Goal: Task Accomplishment & Management: Use online tool/utility

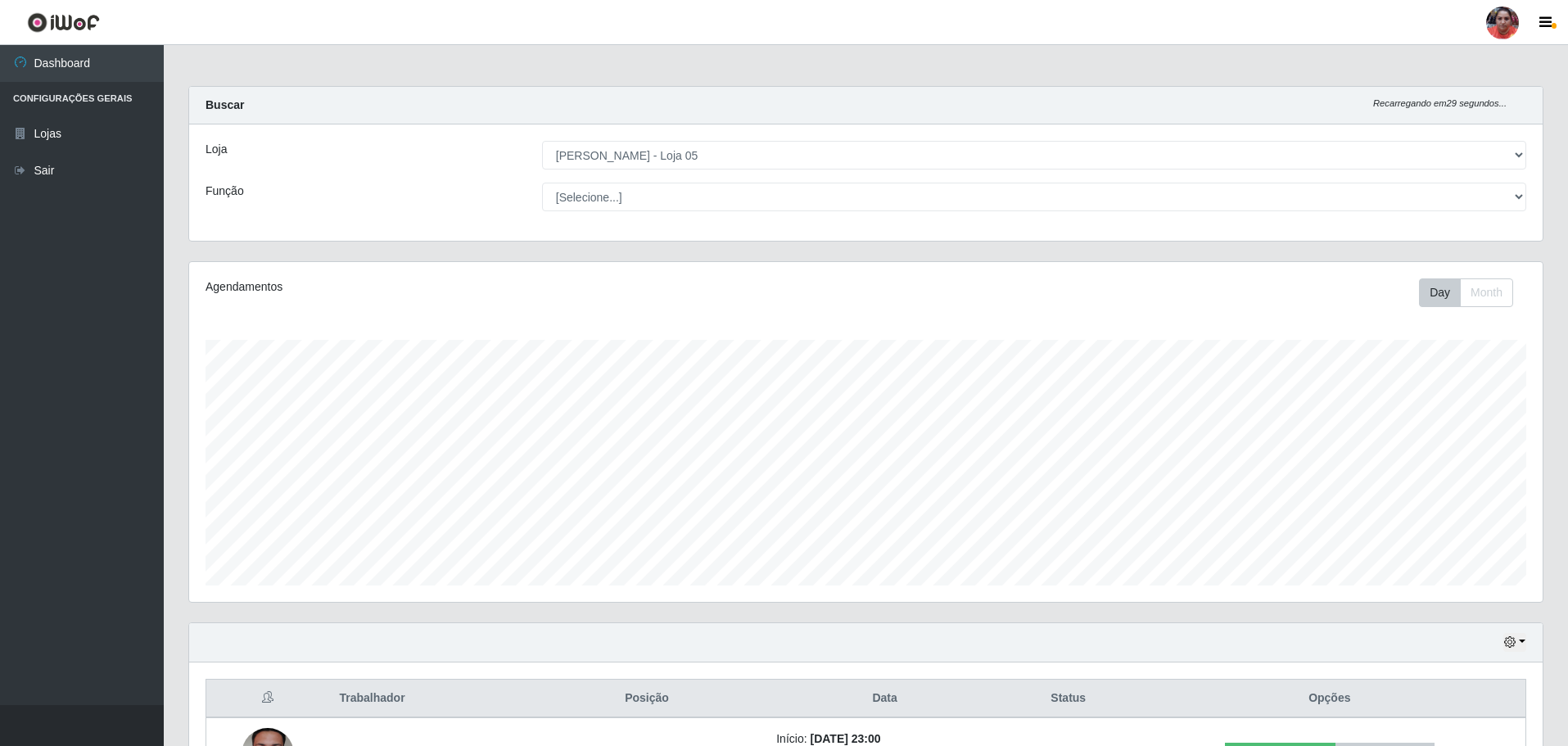
select select "252"
click at [694, 189] on select "[Selecione...] ASG ASG + ASG ++ Auxiliar de Depósito Auxiliar de Depósito + Aux…" at bounding box center [1034, 196] width 984 height 28
click at [542, 183] on select "[Selecione...] ASG ASG + ASG ++ Auxiliar de Depósito Auxiliar de Depósito + Aux…" at bounding box center [1034, 196] width 984 height 28
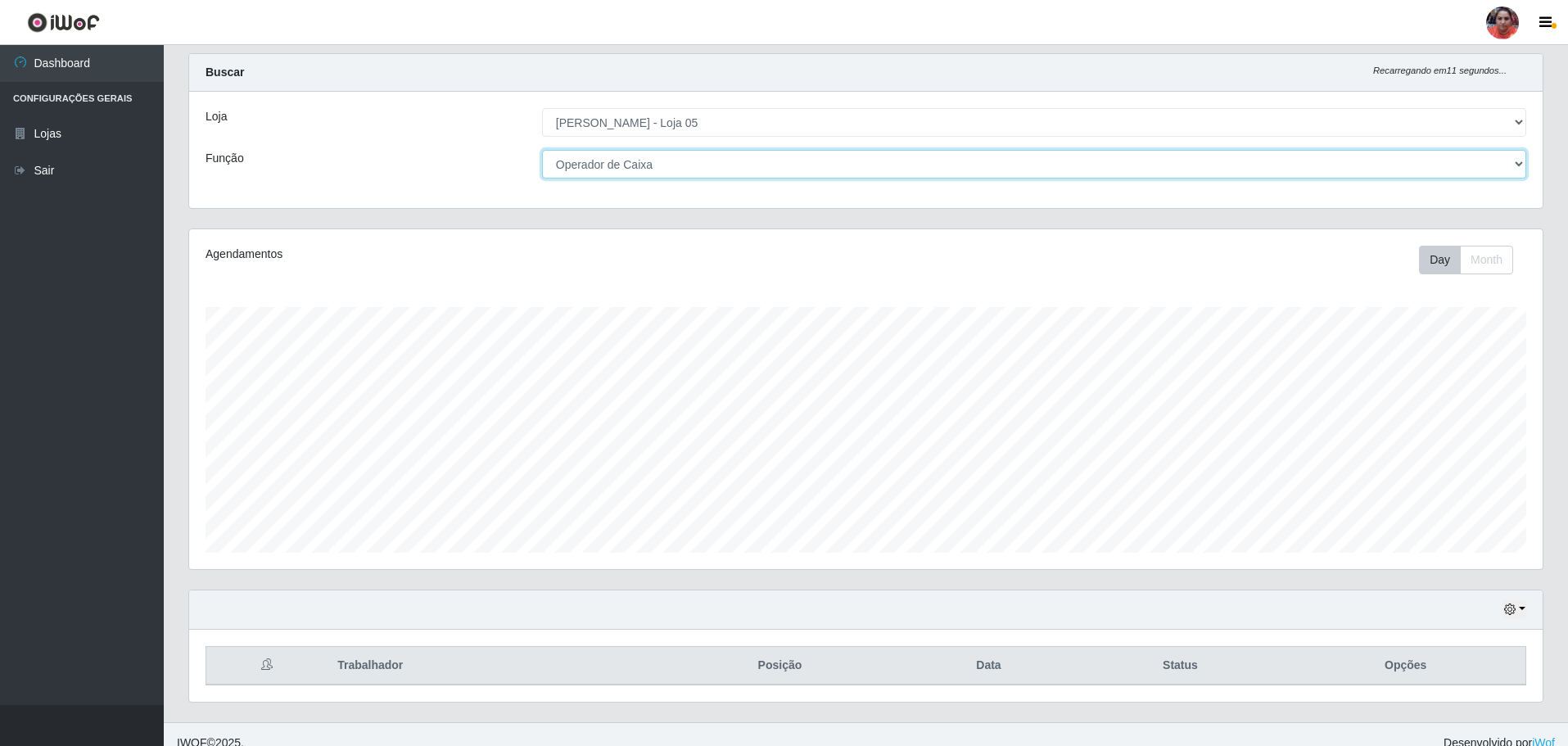
scroll to position [50, 0]
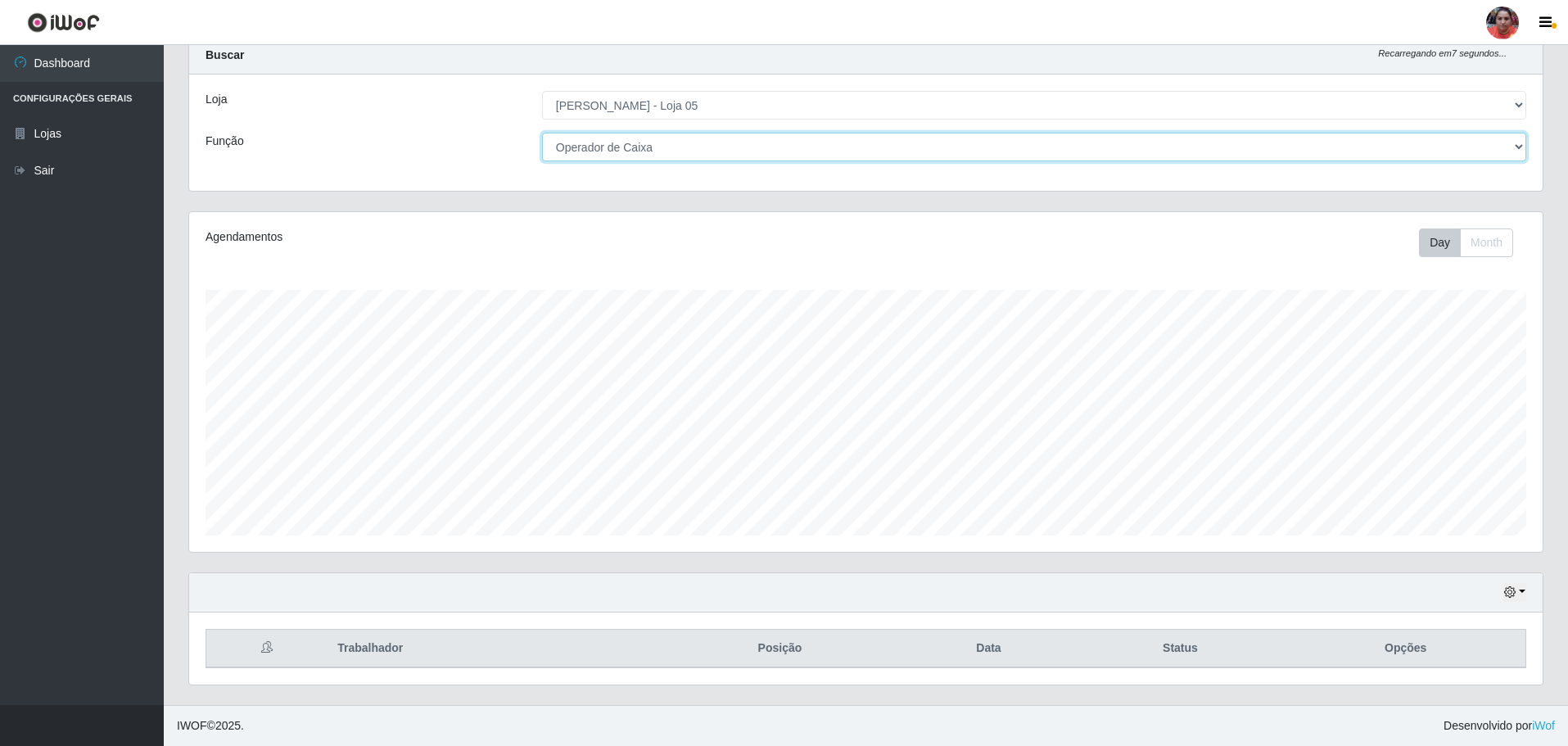
click at [685, 150] on select "[Selecione...] ASG ASG + ASG ++ Auxiliar de Depósito Auxiliar de Depósito + Aux…" at bounding box center [1034, 146] width 984 height 28
select select "72"
click at [542, 132] on select "[Selecione...] ASG ASG + ASG ++ Auxiliar de Depósito Auxiliar de Depósito + Aux…" at bounding box center [1034, 146] width 984 height 28
click at [1515, 597] on icon "button" at bounding box center [1510, 592] width 12 height 12
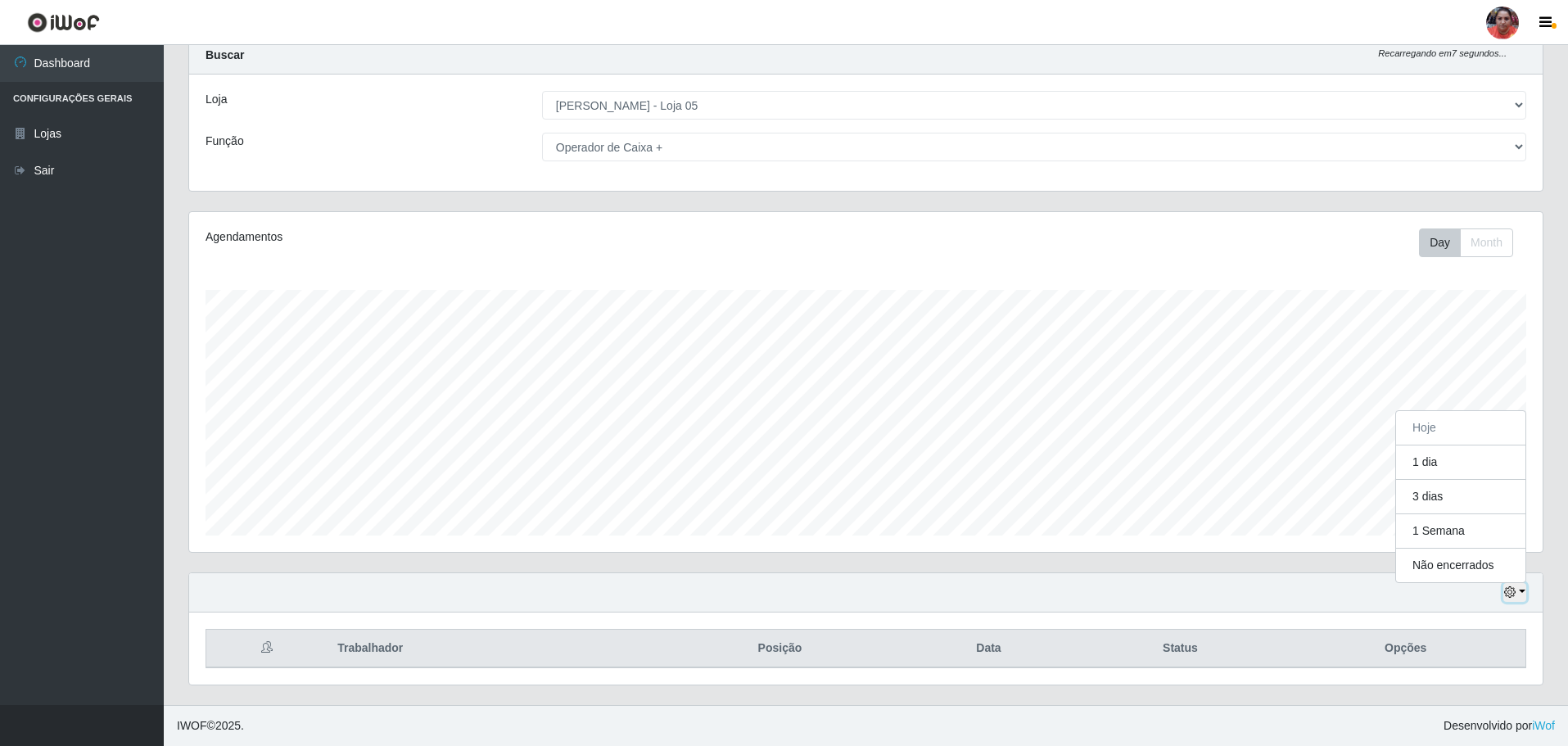
scroll to position [340, 1353]
click at [1466, 496] on button "3 dias" at bounding box center [1460, 497] width 129 height 34
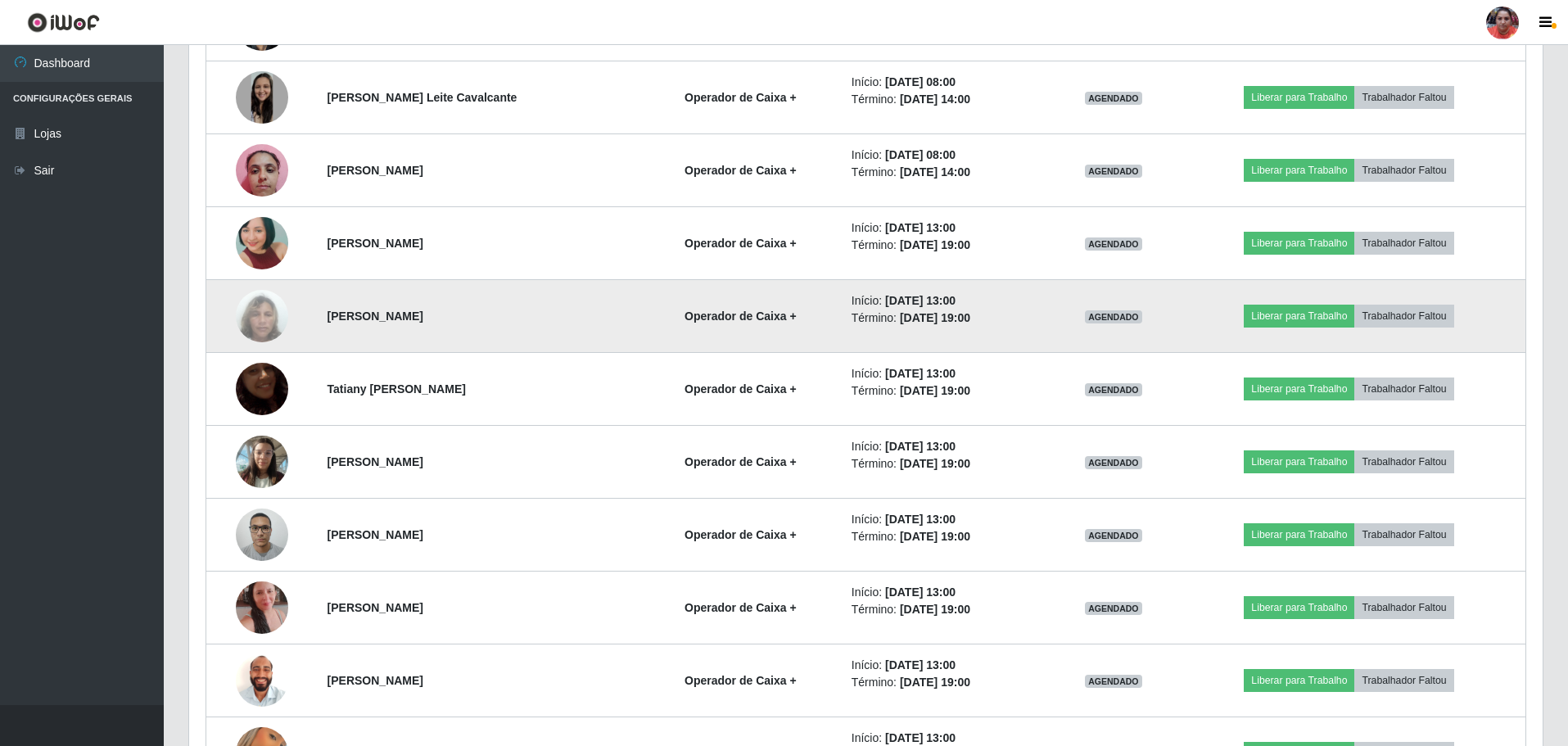
scroll to position [1061, 0]
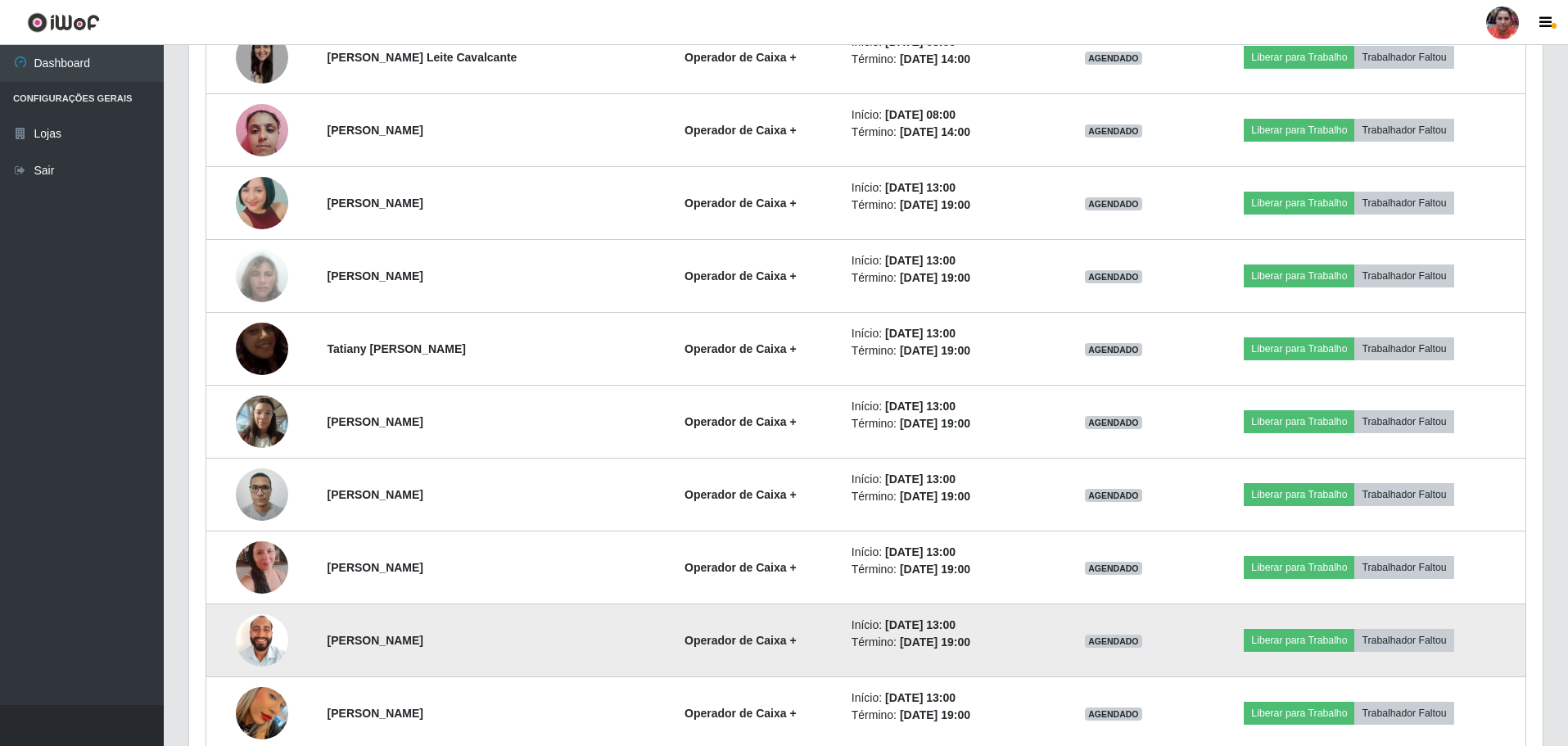
click at [929, 631] on time "[DATE] 13:00" at bounding box center [920, 624] width 70 height 13
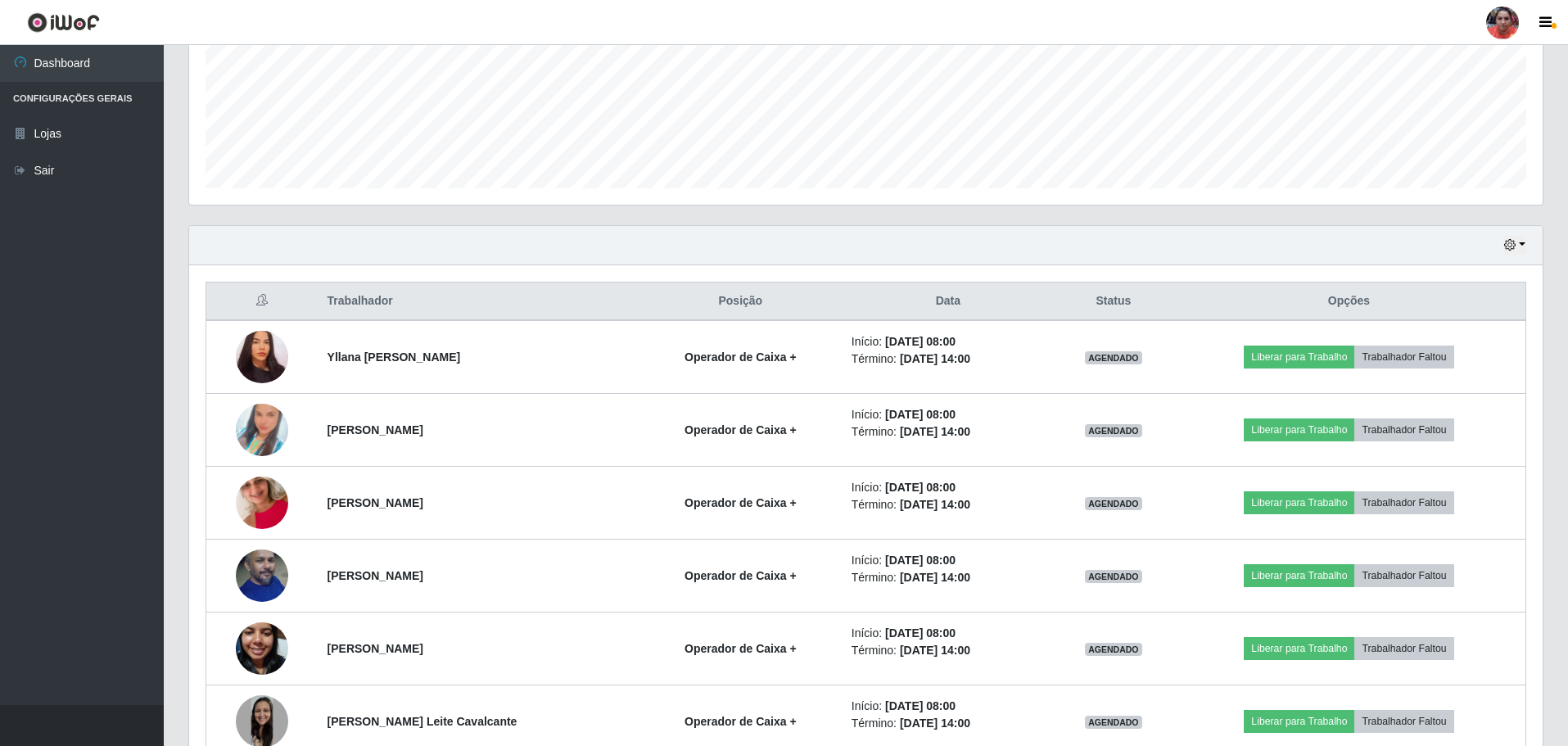
scroll to position [325, 0]
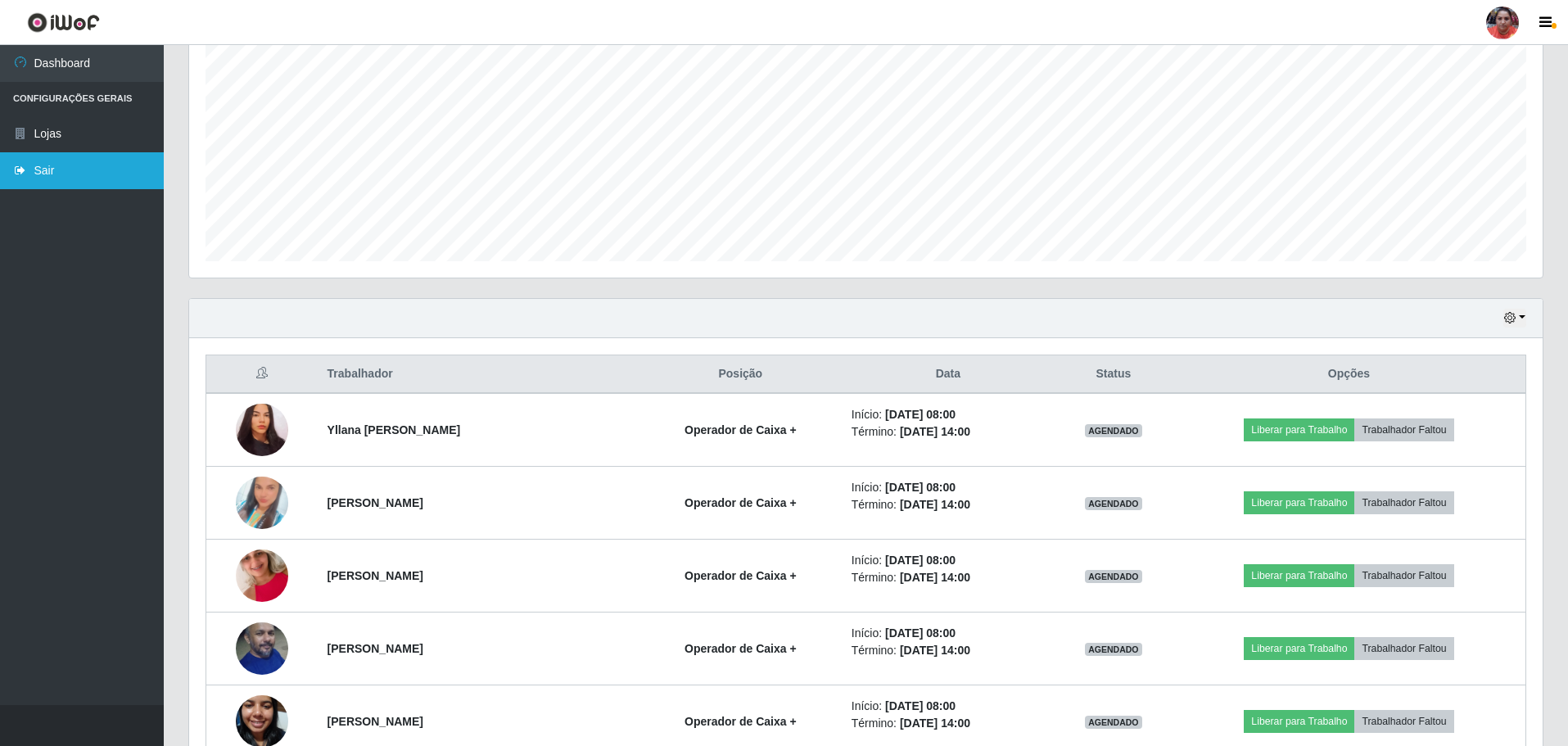
click at [50, 158] on link "Sair" at bounding box center [82, 171] width 163 height 37
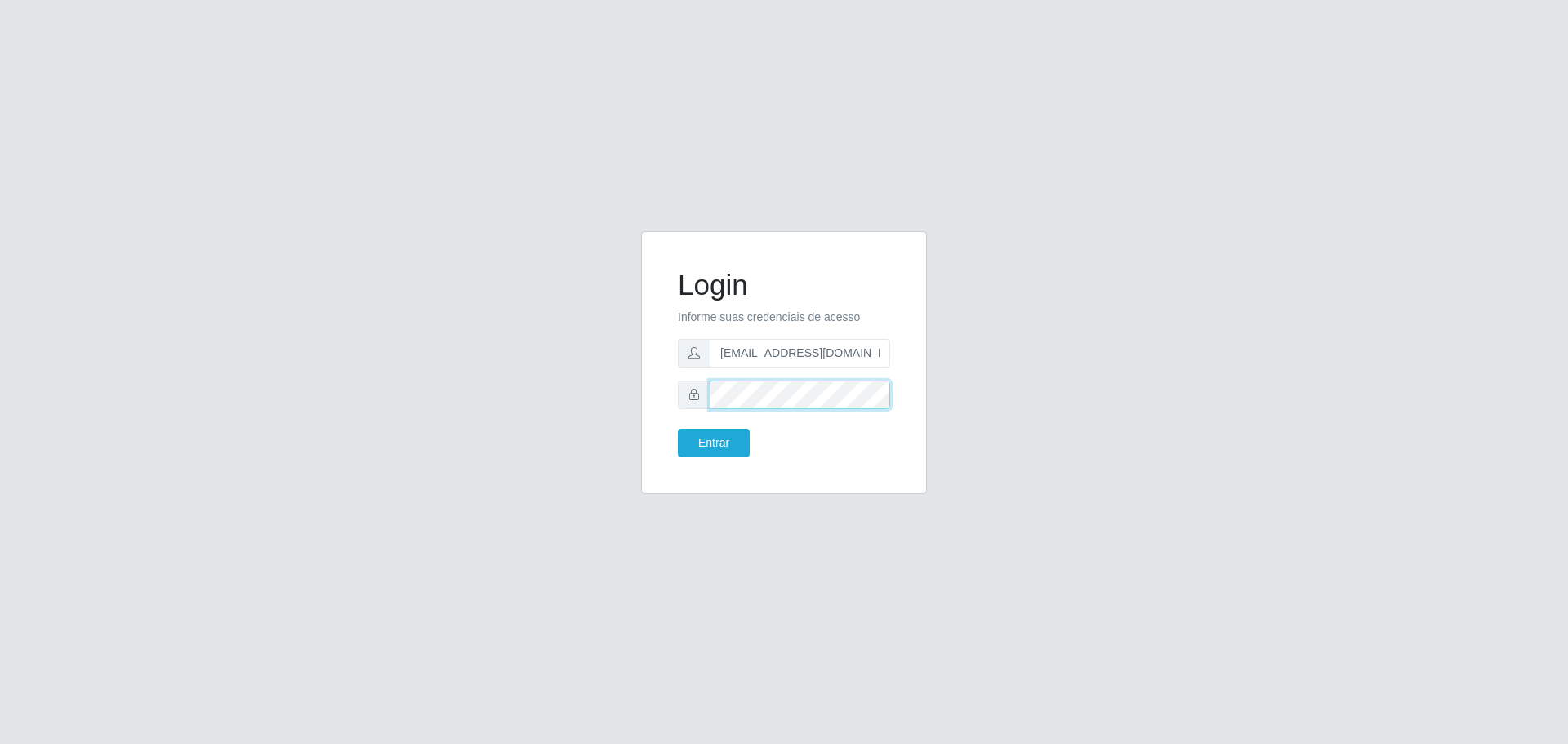
click at [678, 429] on button "Entrar" at bounding box center [714, 442] width 72 height 28
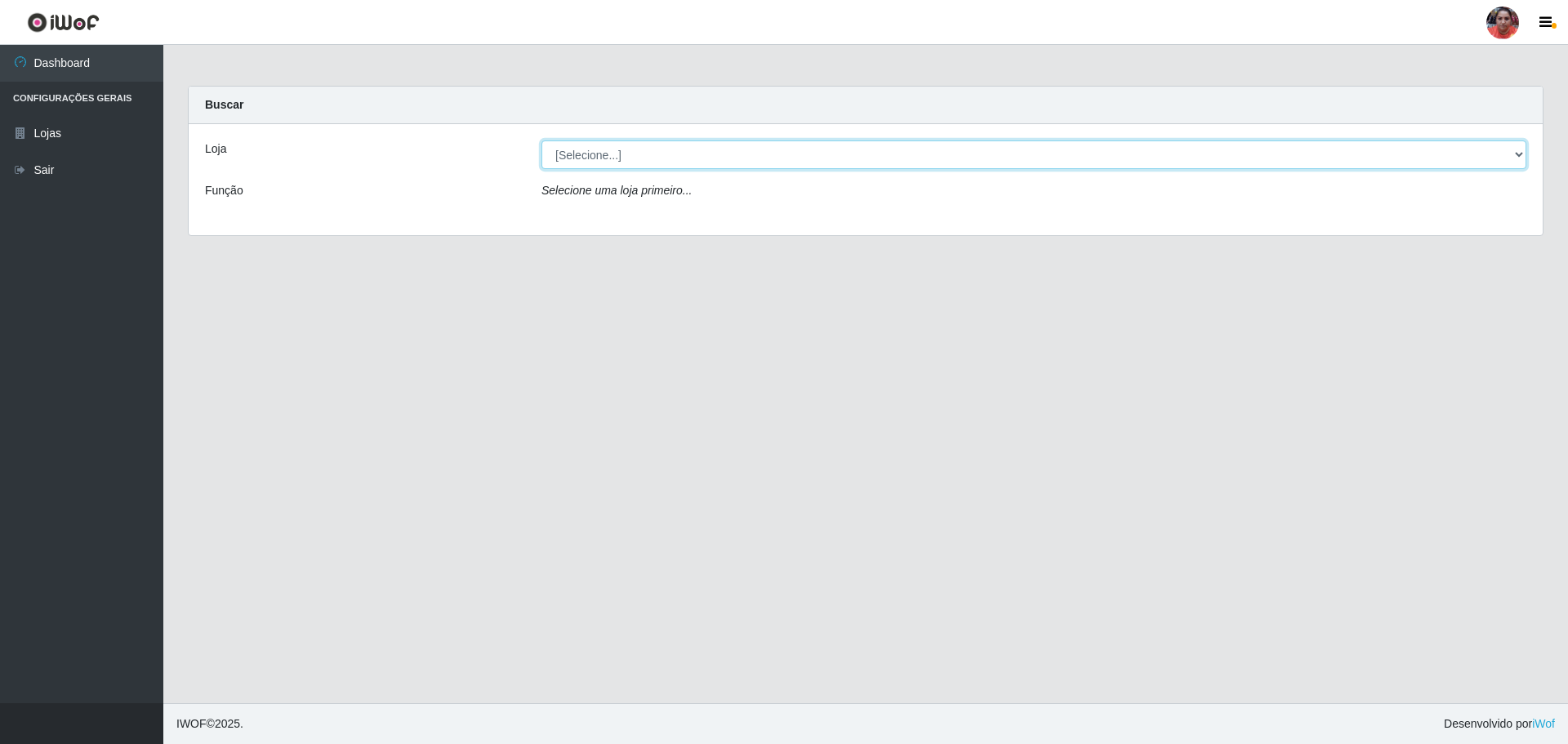
click at [675, 166] on select "[Selecione...] Mar Vermelho - Loja 05" at bounding box center [1034, 154] width 985 height 28
select select "252"
click at [541, 141] on select "[Selecione...] Mar Vermelho - Loja 05" at bounding box center [1034, 154] width 985 height 28
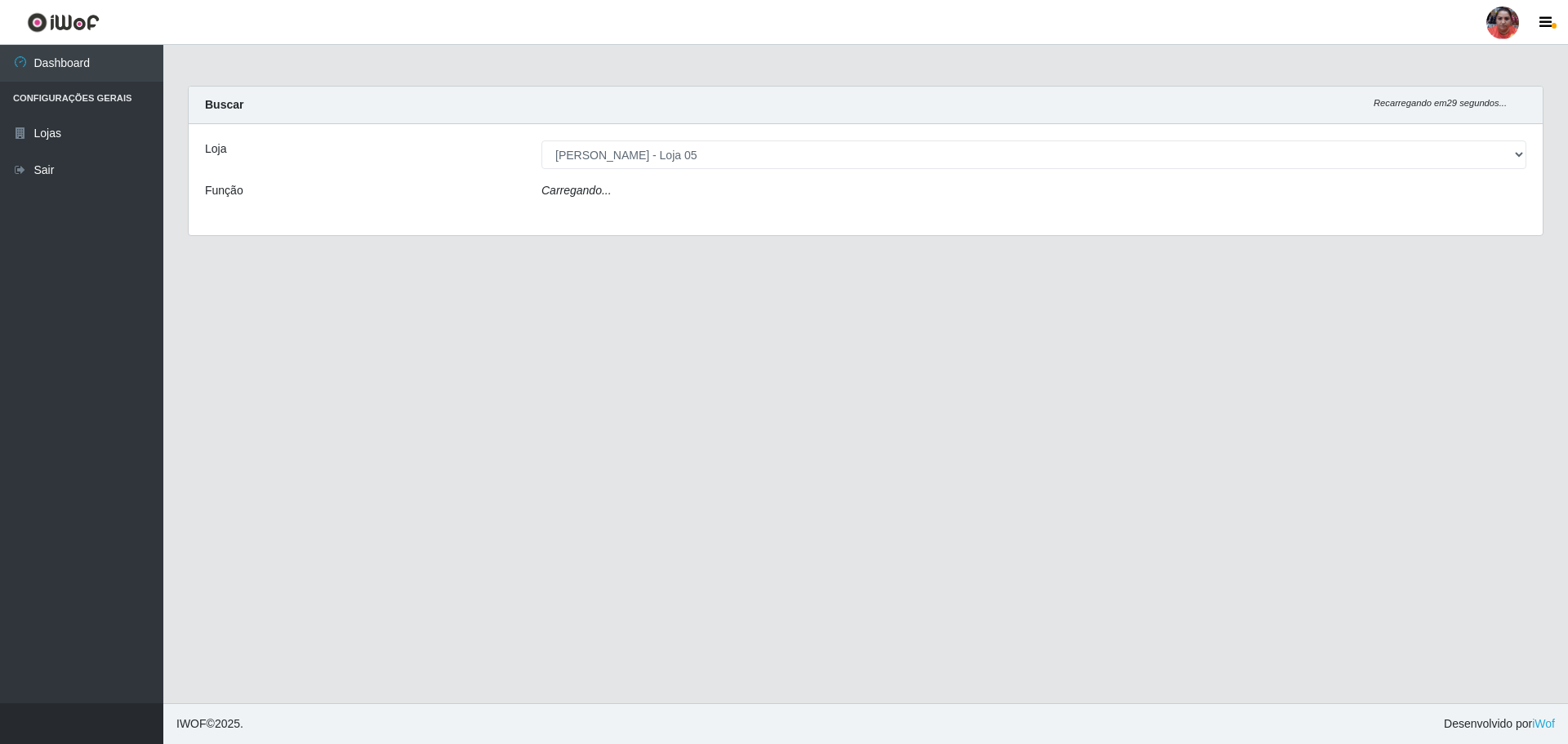
click at [667, 186] on div "Carregando..." at bounding box center [1034, 194] width 1009 height 23
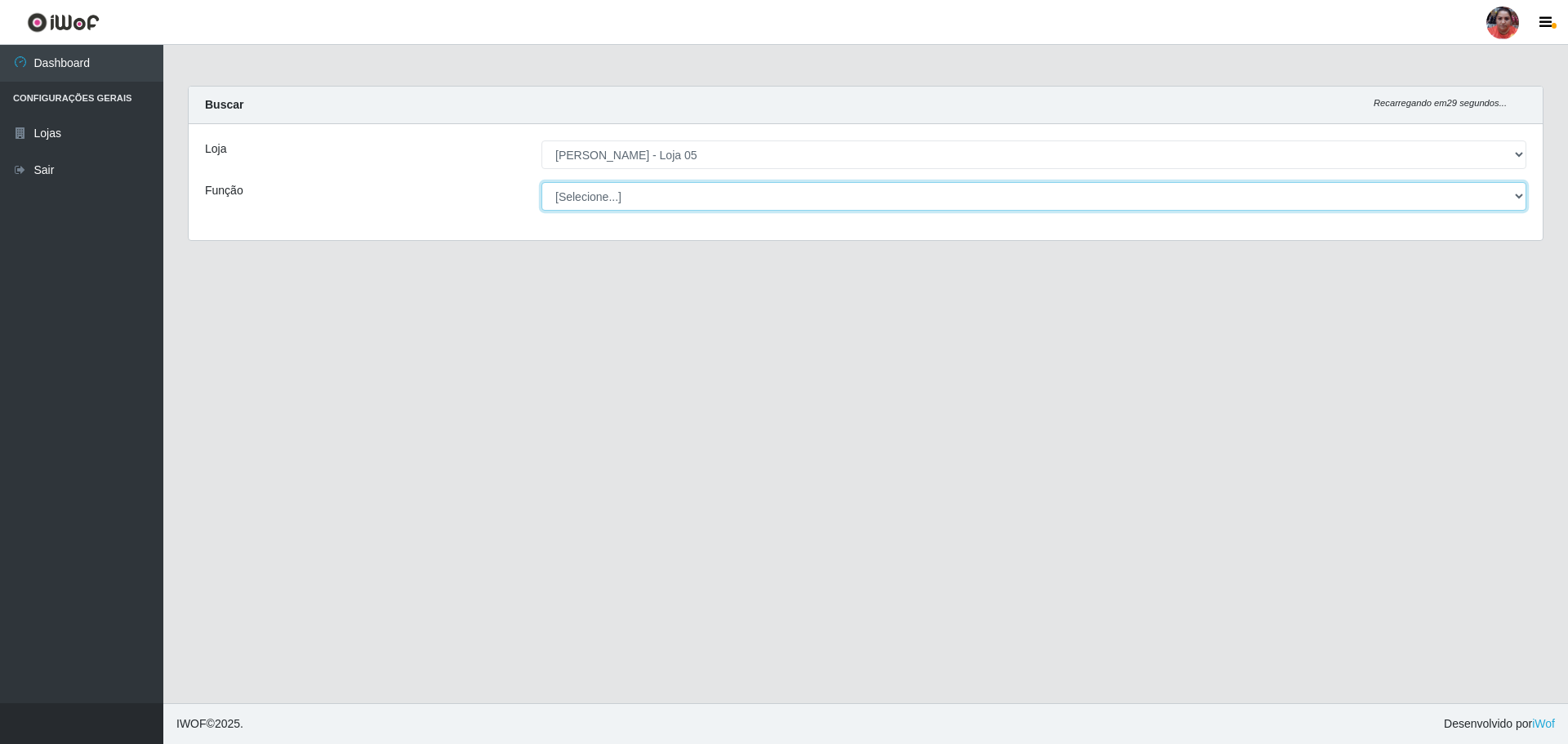
click at [667, 192] on select "[Selecione...] ASG ASG + ASG ++ Auxiliar de Depósito Auxiliar de Depósito + Aux…" at bounding box center [1034, 196] width 985 height 28
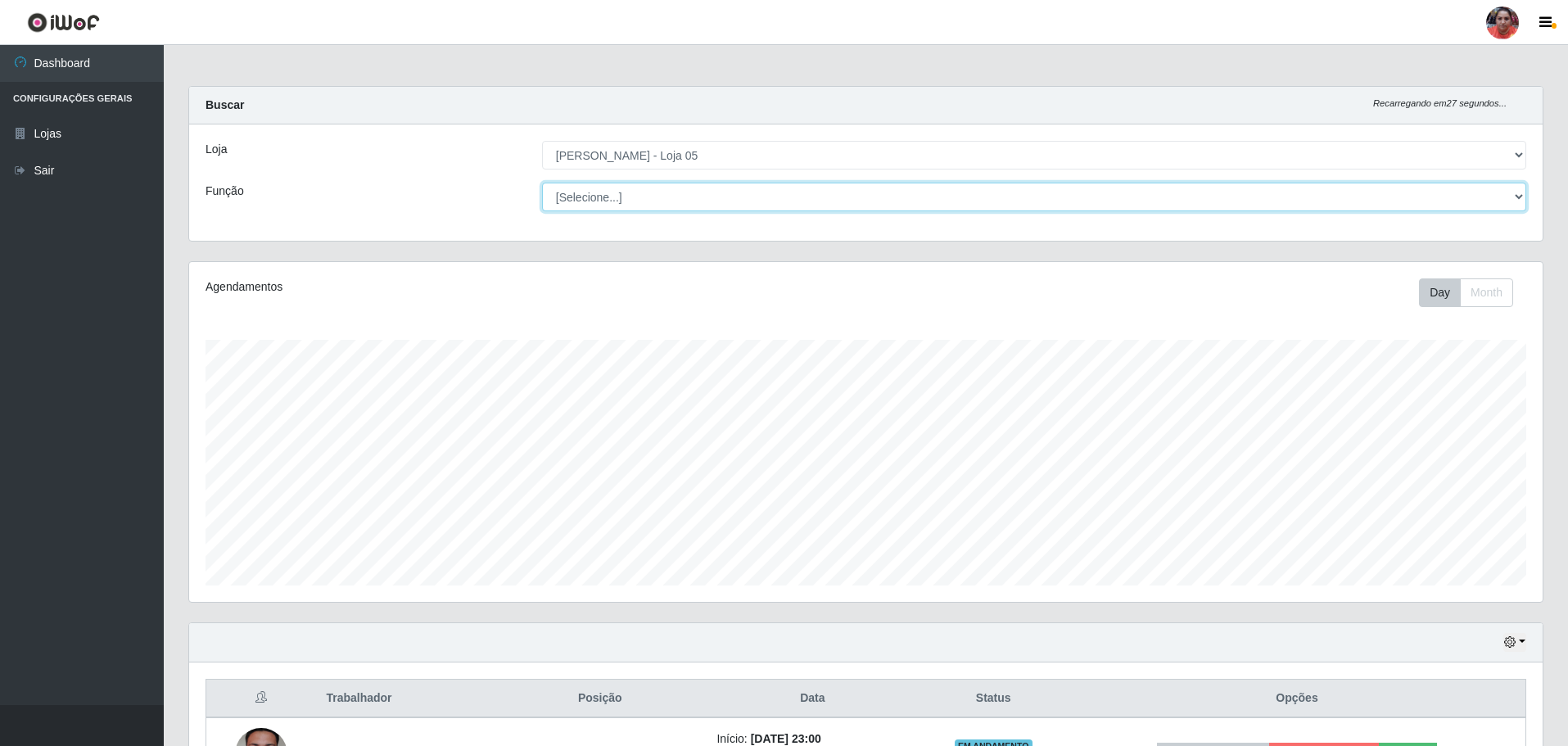
scroll to position [340, 1353]
select select "72"
click at [542, 183] on select "[Selecione...] ASG ASG + ASG ++ Auxiliar de Depósito Auxiliar de Depósito + Aux…" at bounding box center [1034, 196] width 984 height 28
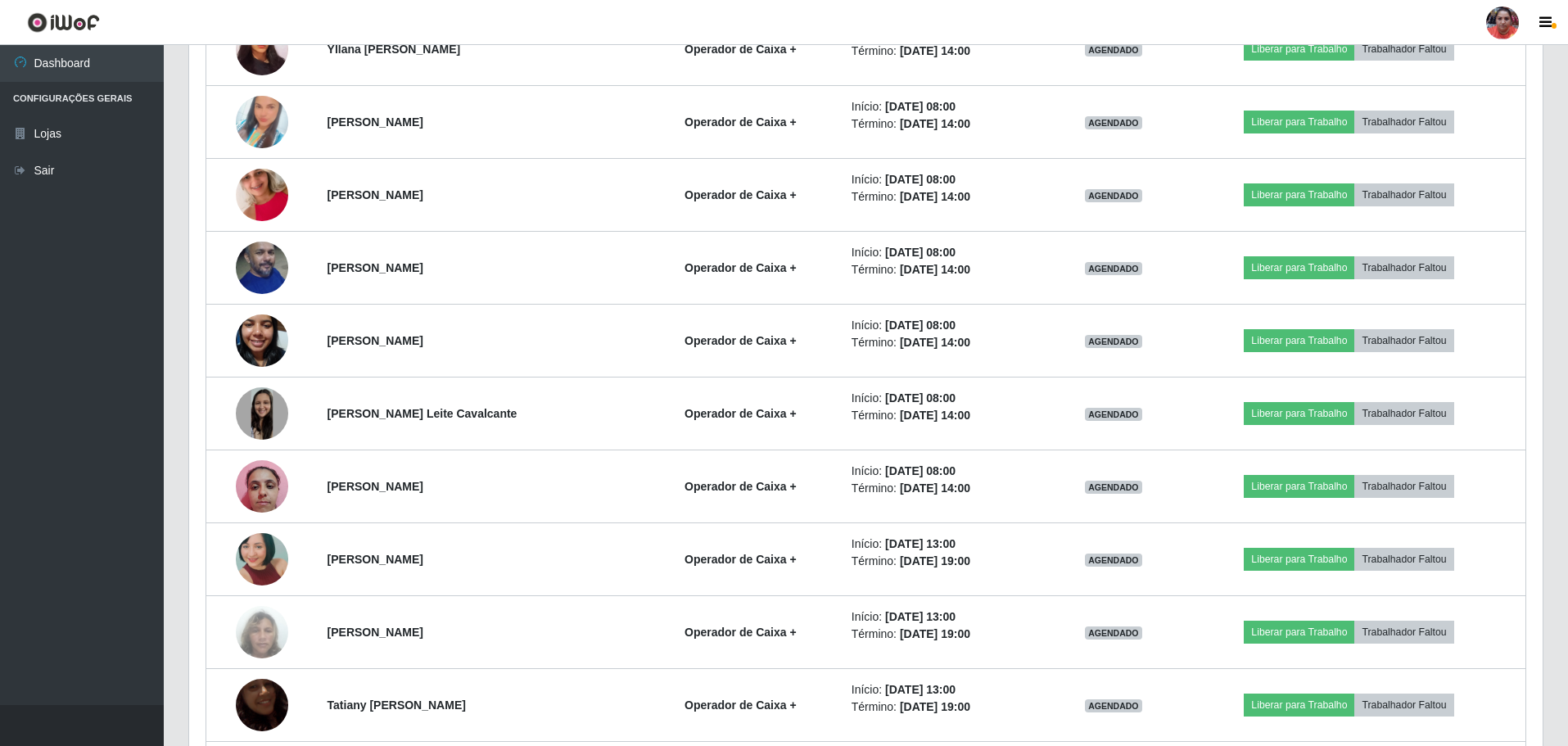
scroll to position [50, 0]
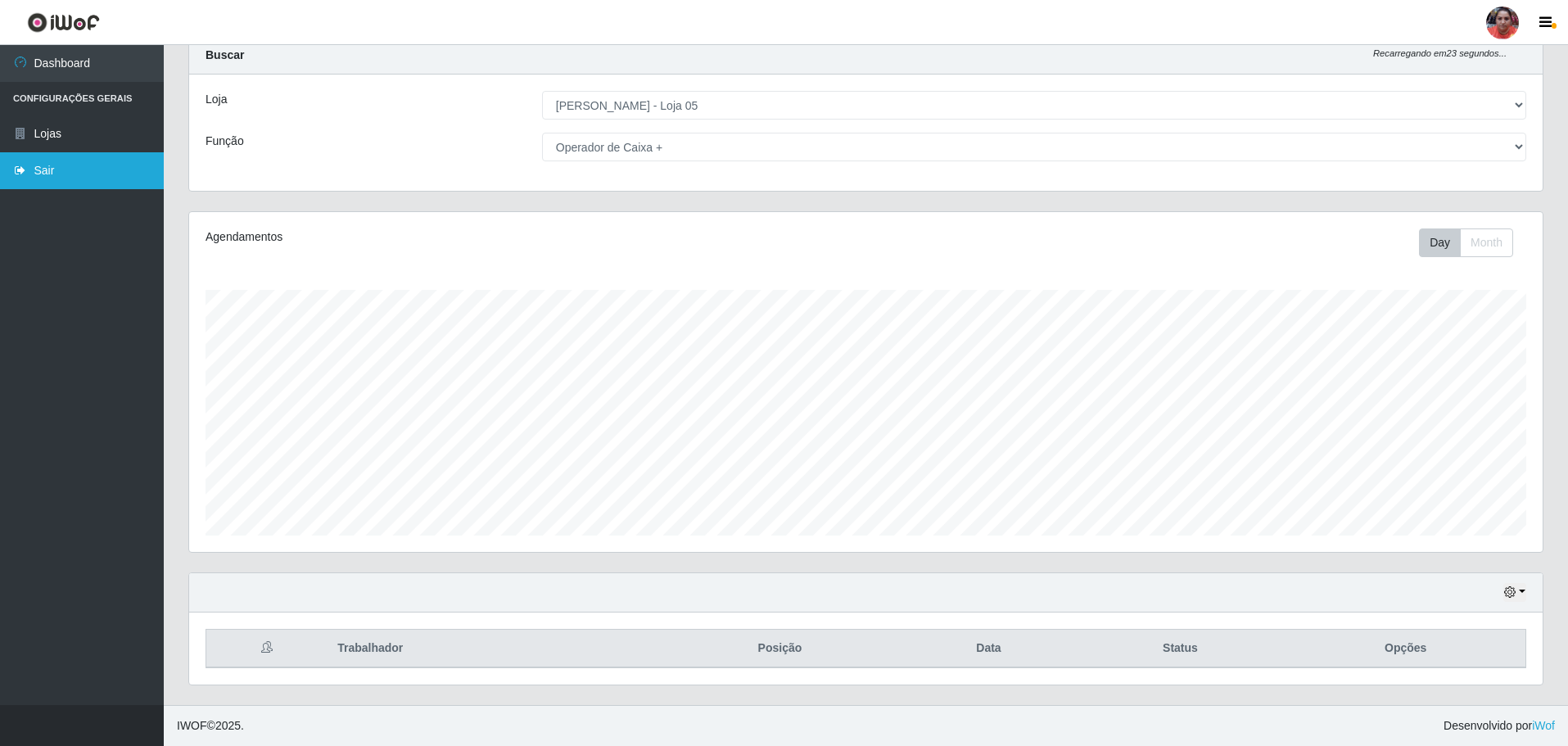
click at [72, 169] on link "Sair" at bounding box center [82, 171] width 163 height 37
